Goal: Navigation & Orientation: Find specific page/section

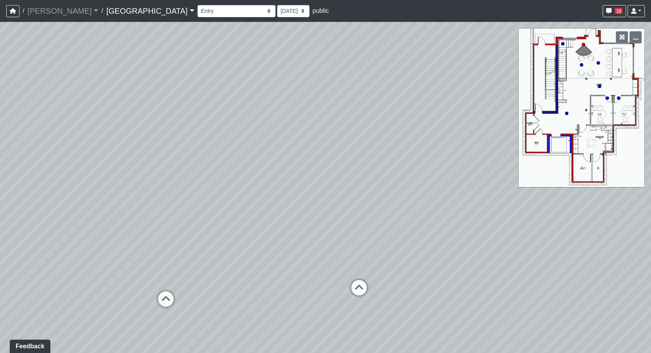
drag, startPoint x: 418, startPoint y: 135, endPoint x: 229, endPoint y: 139, distance: 188.6
click at [211, 116] on div "Loading... Reception Desk Loading... Lobby Loading... Landing" at bounding box center [325, 187] width 651 height 331
drag, startPoint x: 250, startPoint y: 201, endPoint x: 186, endPoint y: 212, distance: 65.5
click at [186, 212] on div "Loading... Reception Desk Loading... Lobby Loading... Landing" at bounding box center [325, 187] width 651 height 331
click at [515, 278] on icon at bounding box center [515, 282] width 23 height 23
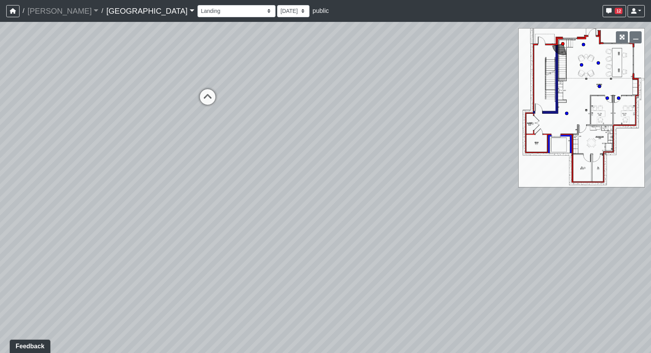
drag, startPoint x: 201, startPoint y: 160, endPoint x: 477, endPoint y: 194, distance: 277.6
click at [477, 194] on div "Loading... Reception Desk Loading... Lobby Loading... Landing Loading... Entry …" at bounding box center [325, 187] width 651 height 331
click at [319, 132] on icon at bounding box center [317, 130] width 23 height 23
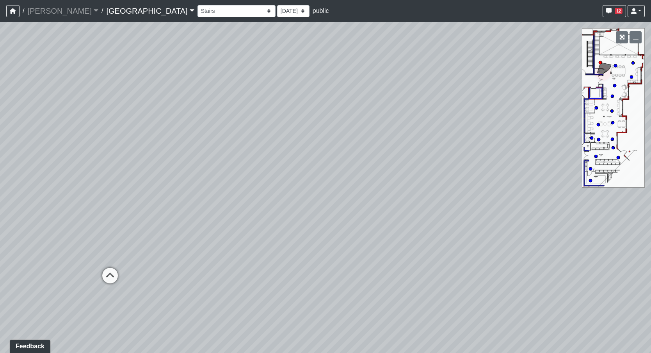
drag, startPoint x: 306, startPoint y: 175, endPoint x: 464, endPoint y: 112, distance: 170.3
click at [464, 112] on div "Loading... Reception Desk Loading... Lobby Loading... Landing Loading... Entry …" at bounding box center [325, 187] width 651 height 331
click at [124, 269] on icon at bounding box center [128, 270] width 23 height 23
drag, startPoint x: 422, startPoint y: 192, endPoint x: 237, endPoint y: 199, distance: 185.6
click at [247, 199] on div "Loading... Reception Desk Loading... Lobby Loading... Landing Loading... Entry …" at bounding box center [325, 187] width 651 height 331
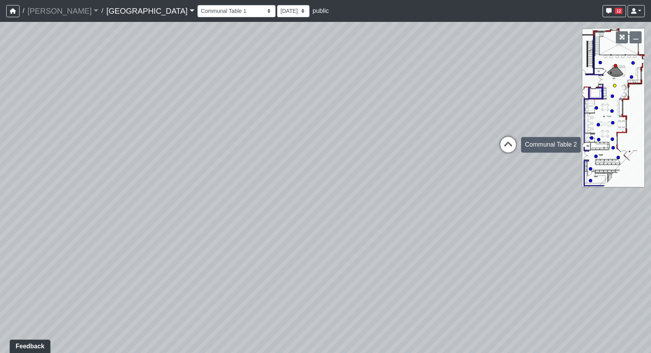
click at [507, 148] on icon at bounding box center [508, 148] width 23 height 23
drag, startPoint x: 402, startPoint y: 201, endPoint x: 371, endPoint y: 199, distance: 31.3
click at [371, 199] on div "Loading... Reception Desk Loading... Lobby Loading... Landing Loading... Entry …" at bounding box center [325, 187] width 651 height 331
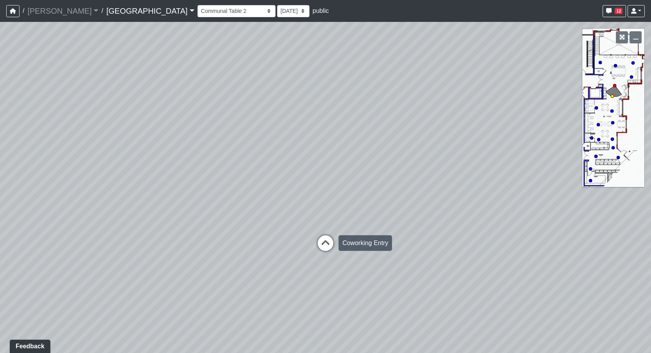
click at [328, 242] on icon at bounding box center [325, 246] width 23 height 23
drag, startPoint x: 455, startPoint y: 176, endPoint x: 177, endPoint y: 189, distance: 277.8
click at [216, 176] on div "Loading... Reception Desk Loading... Lobby Loading... Landing Loading... Entry …" at bounding box center [325, 187] width 651 height 331
drag, startPoint x: 365, startPoint y: 193, endPoint x: 432, endPoint y: 186, distance: 66.7
click at [432, 186] on div "Loading... Reception Desk Loading... Lobby Loading... Landing Loading... Entry …" at bounding box center [325, 187] width 651 height 331
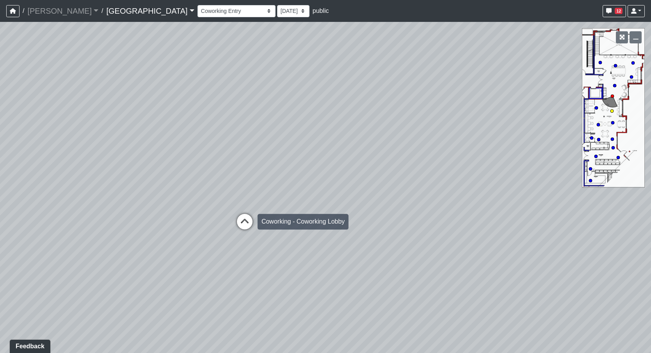
click at [242, 226] on icon at bounding box center [244, 225] width 23 height 23
select select "giSCXGrCHAuAYs7sZRd5xi"
drag, startPoint x: 411, startPoint y: 191, endPoint x: 150, endPoint y: 193, distance: 261.2
click at [167, 191] on div "Loading... Reception Desk Loading... Lobby Loading... Landing Loading... Entry …" at bounding box center [325, 187] width 651 height 331
drag, startPoint x: 294, startPoint y: 208, endPoint x: 174, endPoint y: 228, distance: 121.6
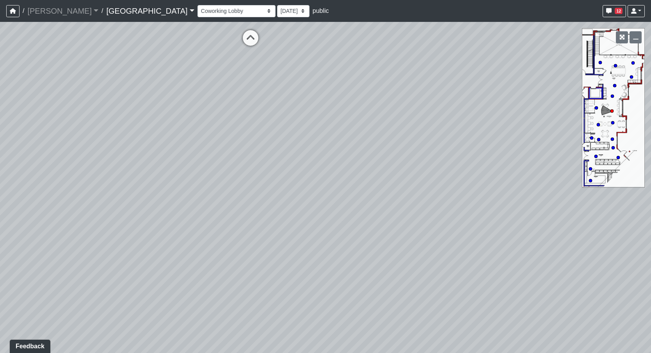
click at [174, 228] on div "Loading... Reception Desk Loading... Lobby Loading... Landing Loading... Entry …" at bounding box center [325, 187] width 651 height 331
drag, startPoint x: 332, startPoint y: 195, endPoint x: 318, endPoint y: 214, distance: 23.7
click at [318, 214] on div "Loading... Reception Desk Loading... Lobby Loading... Landing Loading... Entry …" at bounding box center [325, 187] width 651 height 331
drag, startPoint x: 254, startPoint y: 169, endPoint x: 264, endPoint y: 192, distance: 25.0
click at [264, 192] on div "Loading... Reception Desk Loading... Lobby Loading... Landing Loading... Entry …" at bounding box center [325, 187] width 651 height 331
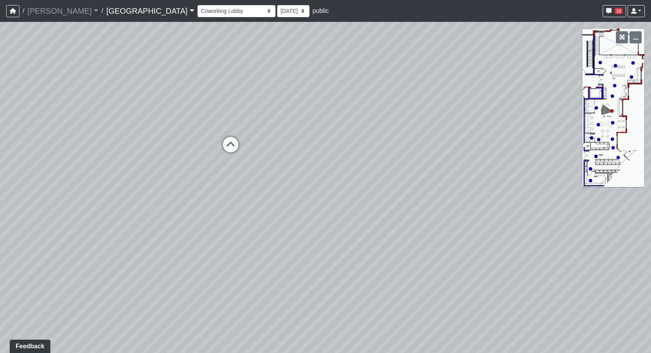
drag, startPoint x: 262, startPoint y: 185, endPoint x: 308, endPoint y: 242, distance: 73.6
click at [307, 241] on div "Loading... Reception Desk Loading... Lobby Loading... Landing Loading... Entry …" at bounding box center [325, 187] width 651 height 331
drag, startPoint x: 270, startPoint y: 208, endPoint x: 290, endPoint y: 245, distance: 42.6
click at [290, 245] on div "Loading... Reception Desk Loading... Lobby Loading... Landing Loading... Entry …" at bounding box center [325, 187] width 651 height 331
drag, startPoint x: 260, startPoint y: 211, endPoint x: 552, endPoint y: 188, distance: 293.7
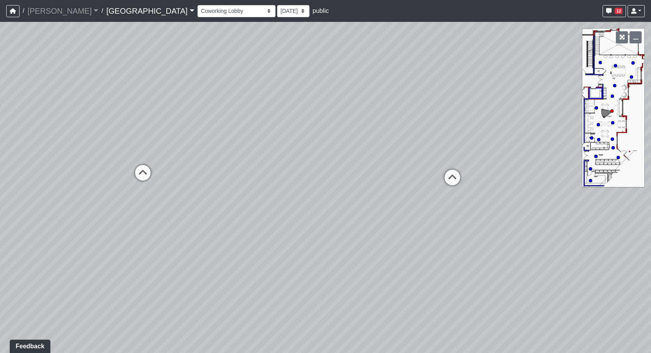
click at [547, 189] on div "Loading... Reception Desk Loading... Lobby Loading... Landing Loading... Entry …" at bounding box center [325, 187] width 651 height 331
drag, startPoint x: 249, startPoint y: 227, endPoint x: 552, endPoint y: 206, distance: 302.9
click at [552, 206] on div "Loading... Reception Desk Loading... Lobby Loading... Landing Loading... Entry …" at bounding box center [325, 187] width 651 height 331
drag, startPoint x: 248, startPoint y: 227, endPoint x: 474, endPoint y: 227, distance: 225.6
click at [478, 225] on div "Loading... Reception Desk Loading... Lobby Loading... Landing Loading... Entry …" at bounding box center [325, 187] width 651 height 331
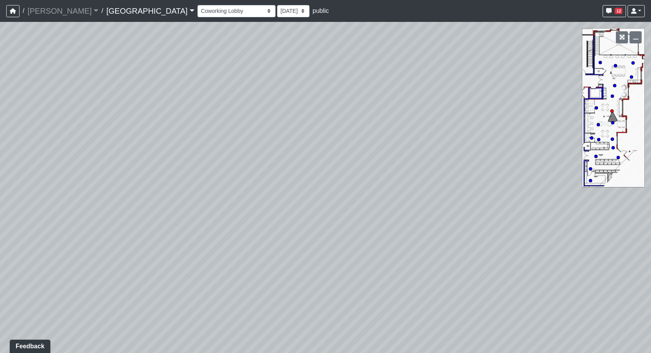
drag, startPoint x: 443, startPoint y: 235, endPoint x: 277, endPoint y: 236, distance: 166.3
click at [280, 236] on div "Loading... Reception Desk Loading... Lobby Loading... Landing Loading... Entry …" at bounding box center [325, 187] width 651 height 331
drag, startPoint x: 478, startPoint y: 219, endPoint x: 266, endPoint y: 221, distance: 212.4
click at [266, 221] on div "Loading... Reception Desk Loading... Lobby Loading... Landing Loading... Entry …" at bounding box center [325, 187] width 651 height 331
drag, startPoint x: 466, startPoint y: 213, endPoint x: 287, endPoint y: 216, distance: 180.0
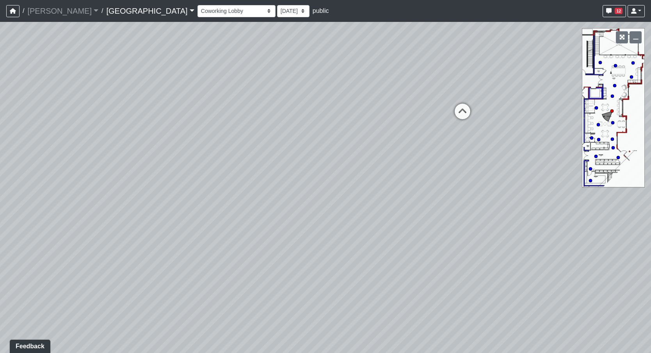
click at [296, 216] on div "Loading... Reception Desk Loading... Lobby Loading... Landing Loading... Entry …" at bounding box center [325, 187] width 651 height 331
drag, startPoint x: 468, startPoint y: 216, endPoint x: 286, endPoint y: 217, distance: 181.5
click at [307, 216] on div "Loading... Reception Desk Loading... Lobby Loading... Landing Loading... Entry …" at bounding box center [325, 187] width 651 height 331
drag, startPoint x: 234, startPoint y: 203, endPoint x: 285, endPoint y: 191, distance: 52.0
click at [285, 191] on div "Loading... Reception Desk Loading... Lobby Loading... Landing Loading... Entry …" at bounding box center [325, 187] width 651 height 331
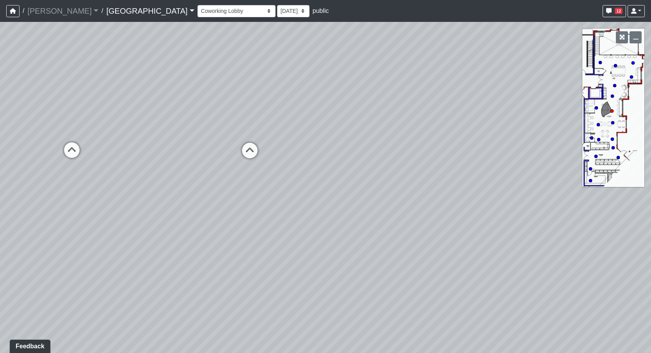
drag, startPoint x: 466, startPoint y: 164, endPoint x: 453, endPoint y: 159, distance: 14.0
click at [445, 161] on div "Loading... Reception Desk Loading... Lobby Loading... Landing Loading... Entry …" at bounding box center [325, 187] width 651 height 331
